Goal: Task Accomplishment & Management: Complete application form

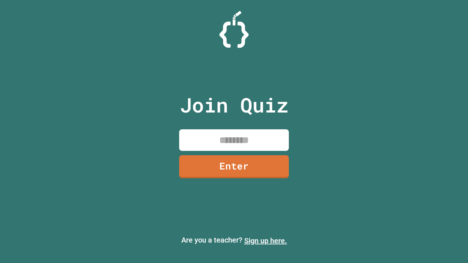
click at [265, 241] on link "Sign up here." at bounding box center [265, 241] width 43 height 9
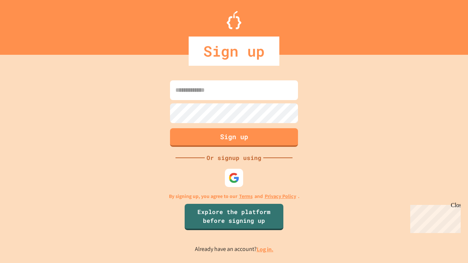
click at [265, 249] on link "Log in." at bounding box center [265, 250] width 17 height 8
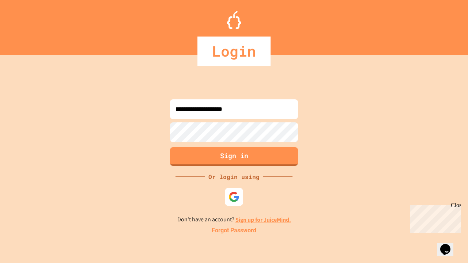
type input "**********"
